Goal: Task Accomplishment & Management: Use online tool/utility

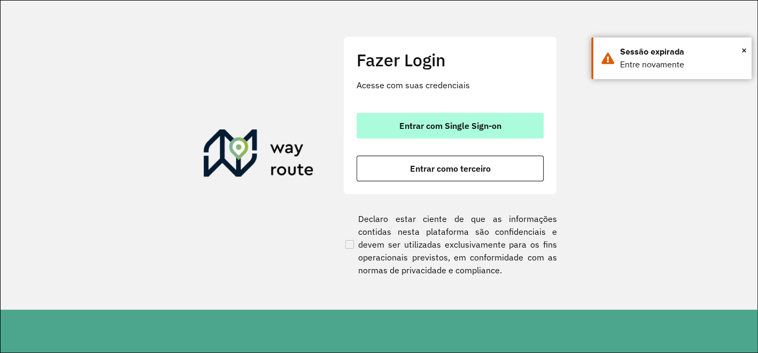
click at [398, 137] on button "Entrar com Single Sign-on" at bounding box center [450, 126] width 187 height 26
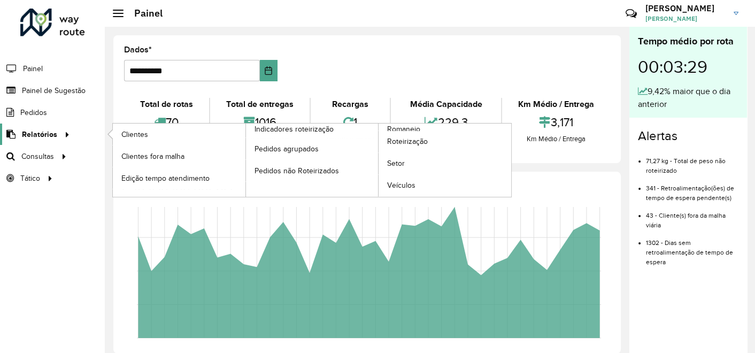
click at [50, 131] on span "Relatórios" at bounding box center [39, 134] width 35 height 11
click at [133, 135] on span "Clientes" at bounding box center [135, 134] width 29 height 11
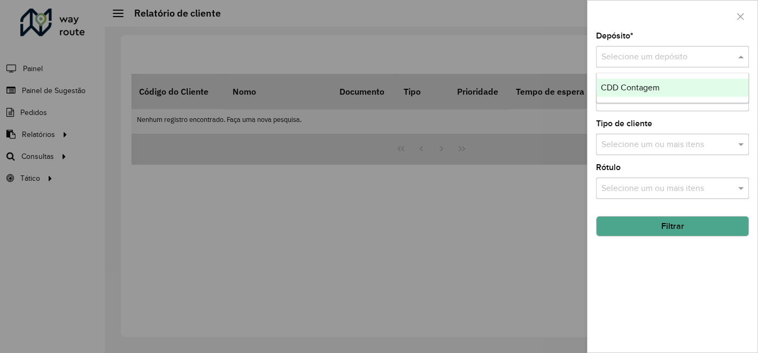
click at [620, 64] on div "Selecione um depósito" at bounding box center [672, 56] width 153 height 21
click at [619, 88] on span "CDD Contagem" at bounding box center [630, 87] width 59 height 9
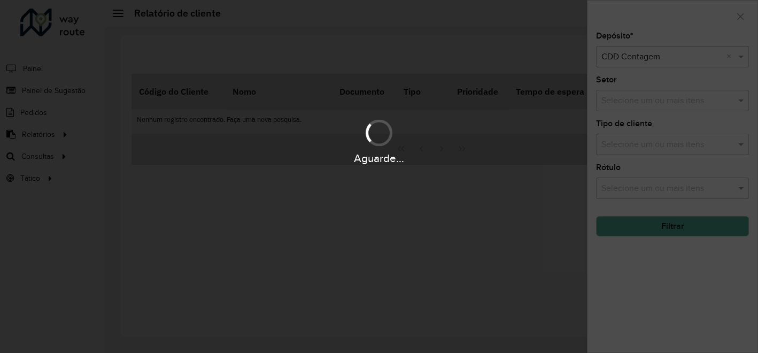
click at [653, 227] on div "Aguarde..." at bounding box center [379, 176] width 758 height 353
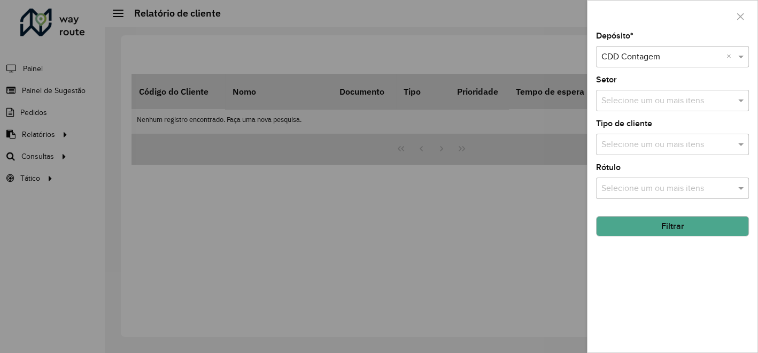
click at [653, 227] on button "Filtrar" at bounding box center [672, 226] width 153 height 20
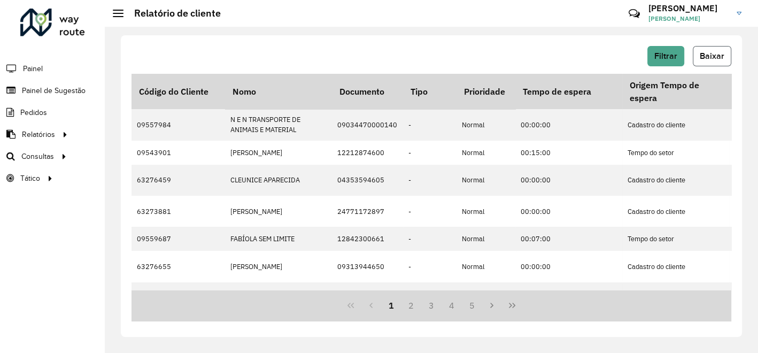
click at [714, 56] on span "Baixar" at bounding box center [712, 55] width 25 height 9
